Goal: Entertainment & Leisure: Consume media (video, audio)

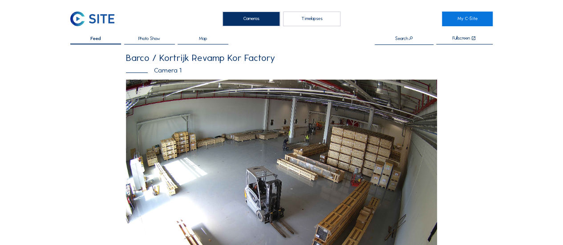
click at [317, 17] on div "Timelapses" at bounding box center [311, 19] width 57 height 15
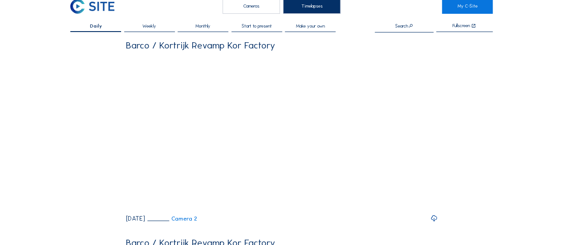
scroll to position [23, 0]
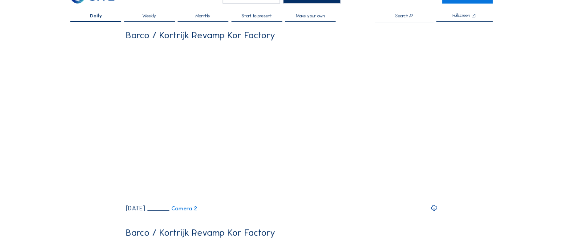
click at [270, 15] on span "Start to present" at bounding box center [257, 16] width 30 height 5
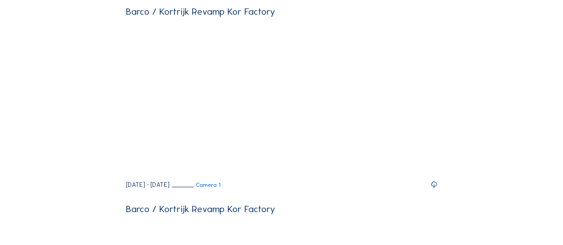
scroll to position [45, 0]
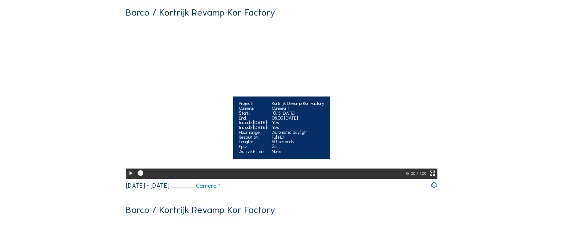
click at [433, 178] on icon at bounding box center [432, 174] width 7 height 8
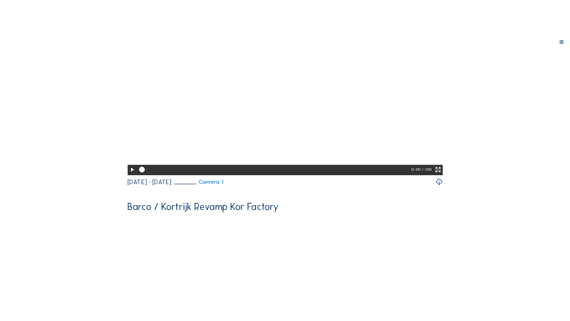
scroll to position [3, 0]
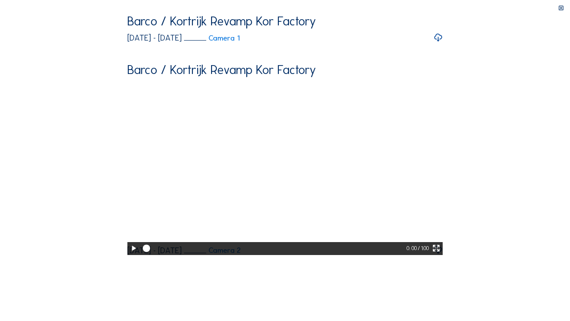
click at [129, 245] on icon at bounding box center [133, 248] width 9 height 11
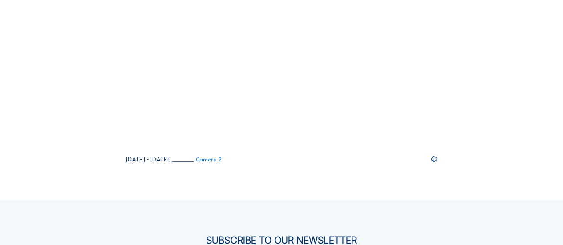
scroll to position [269, 0]
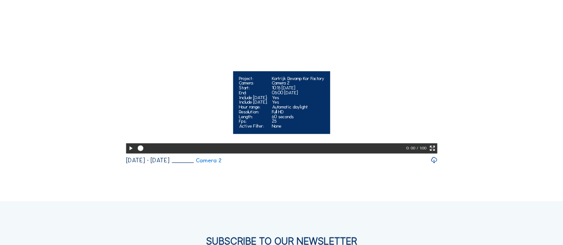
click at [435, 153] on icon at bounding box center [432, 149] width 7 height 8
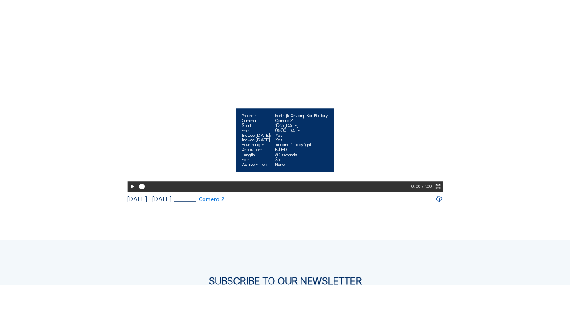
scroll to position [3, 0]
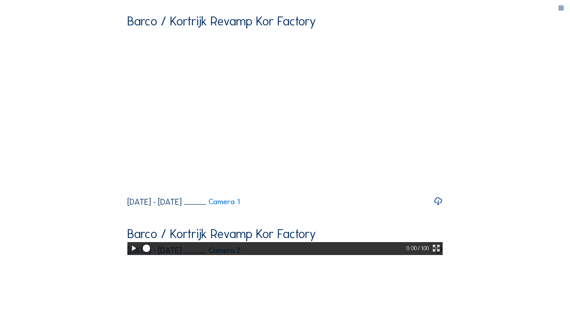
click at [129, 245] on icon at bounding box center [133, 248] width 9 height 11
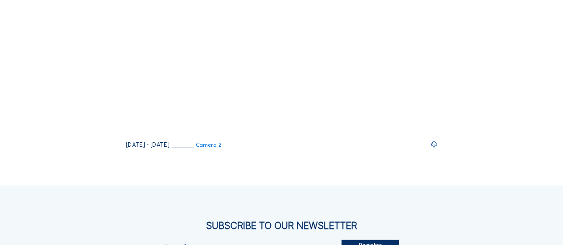
scroll to position [286, 0]
